Goal: Task Accomplishment & Management: Use online tool/utility

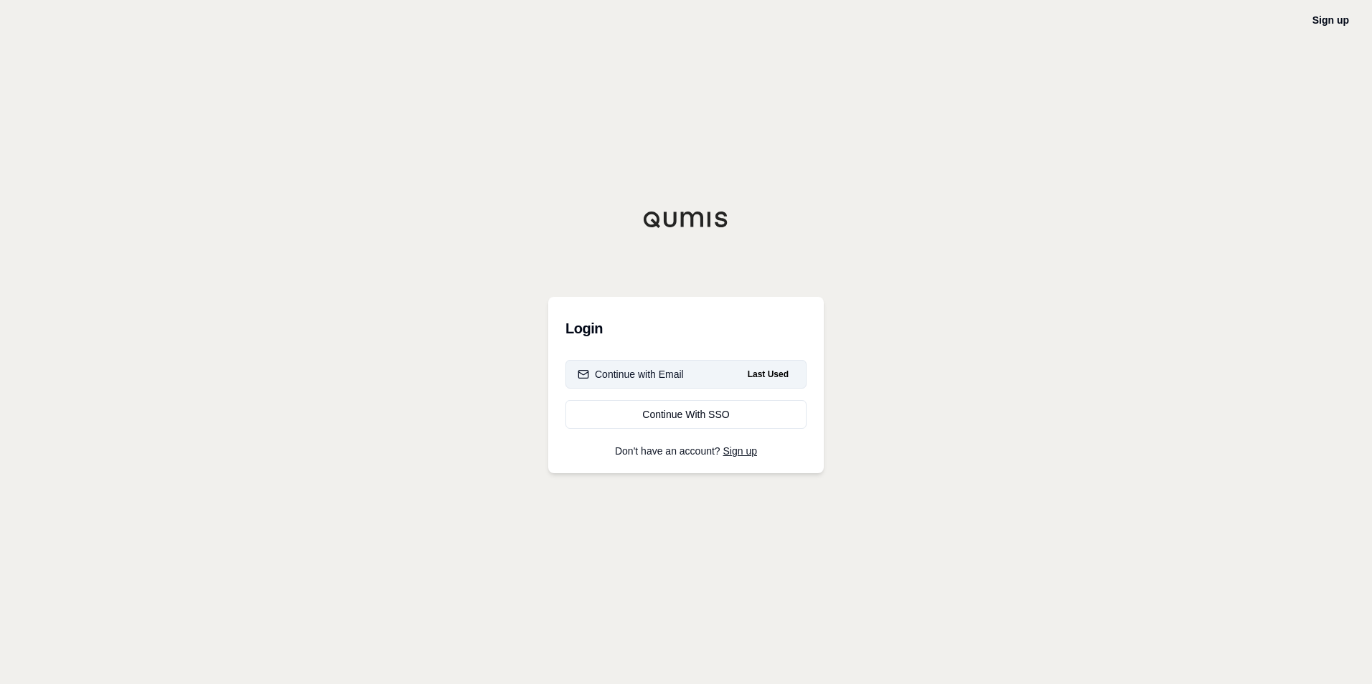
click at [646, 364] on button "Continue with Email Last Used" at bounding box center [685, 374] width 241 height 29
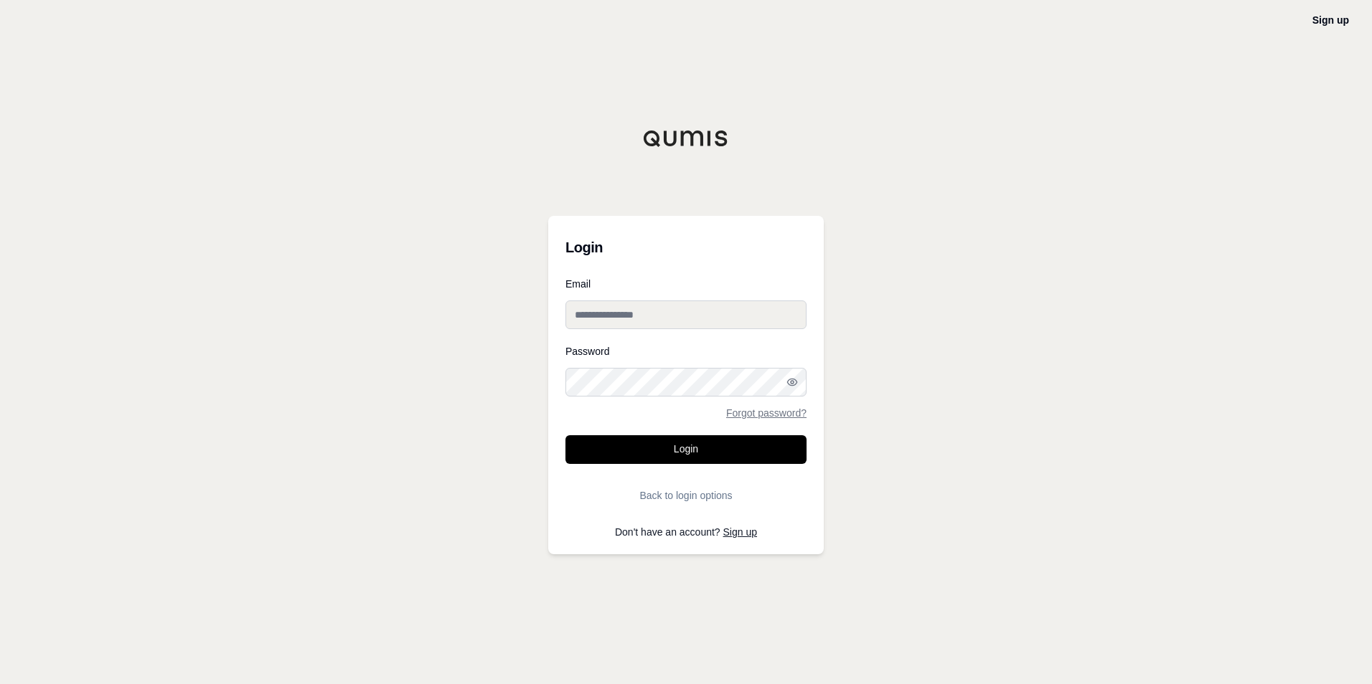
type input "**********"
click at [690, 446] on button "Login" at bounding box center [685, 450] width 241 height 29
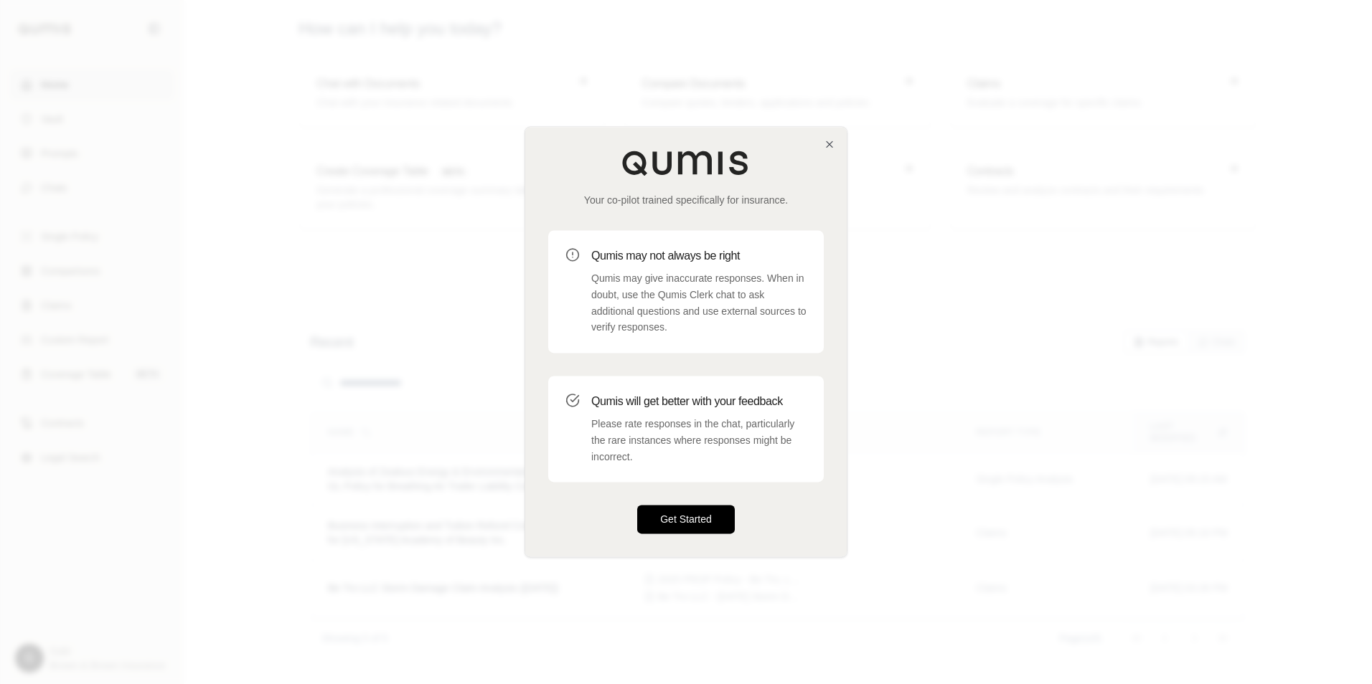
drag, startPoint x: 680, startPoint y: 515, endPoint x: 651, endPoint y: 528, distance: 31.5
click at [679, 514] on button "Get Started" at bounding box center [686, 520] width 98 height 29
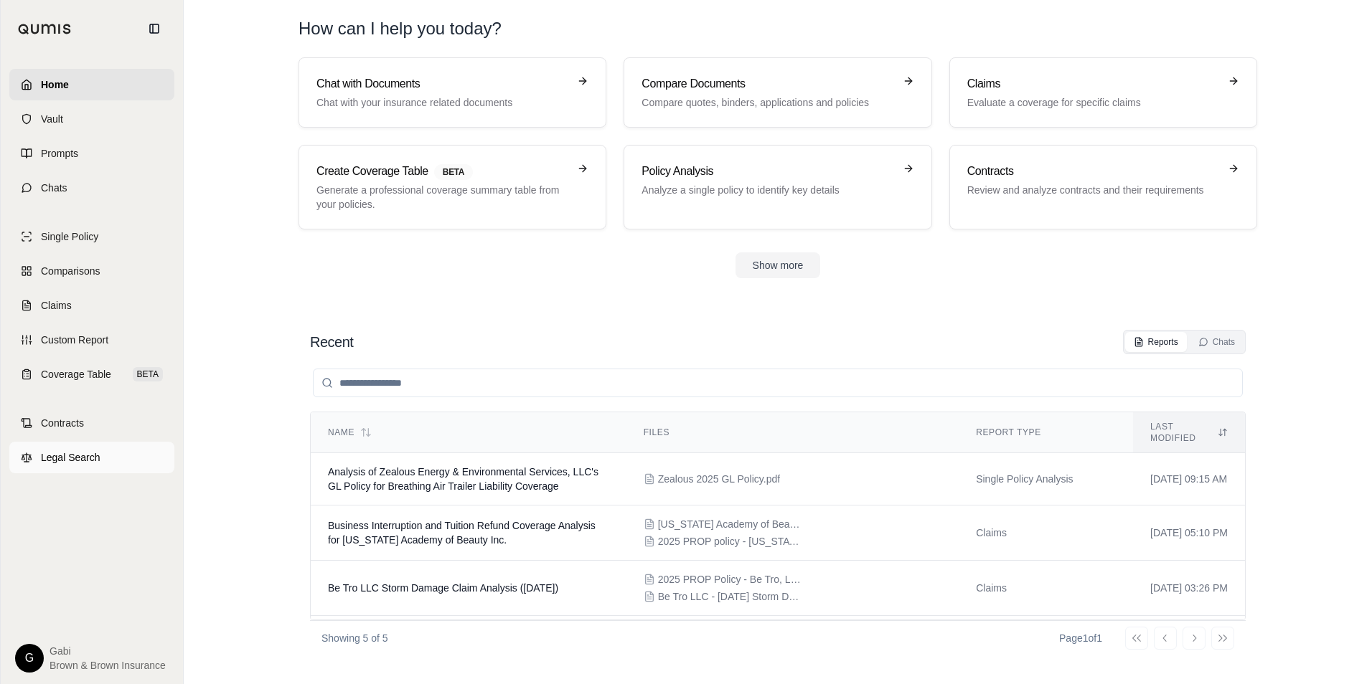
click at [82, 451] on span "Legal Search" at bounding box center [71, 458] width 60 height 14
